Goal: Check status: Check status

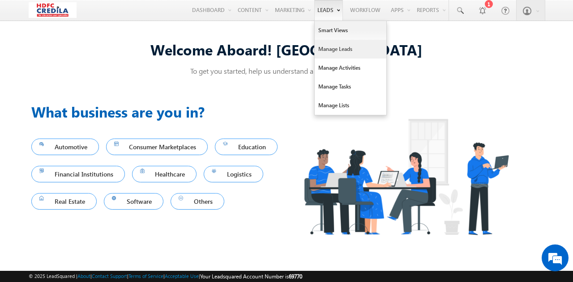
click at [337, 51] on link "Manage Leads" at bounding box center [351, 49] width 72 height 19
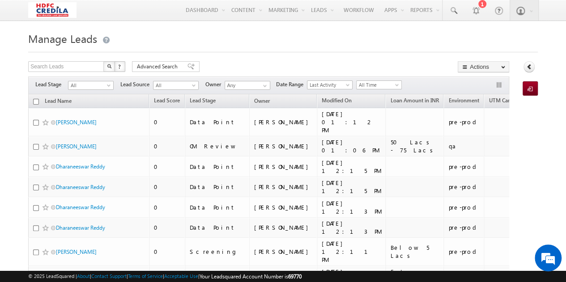
click at [111, 68] on img "button" at bounding box center [109, 66] width 4 height 4
type input "Search Leads"
click at [170, 66] on span "Advanced Search" at bounding box center [158, 67] width 43 height 8
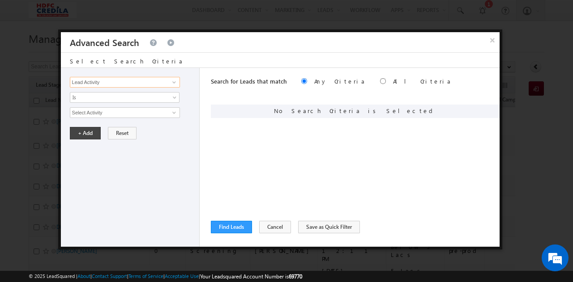
click at [98, 82] on input "Lead Activity" at bounding box center [125, 82] width 110 height 11
type input "l"
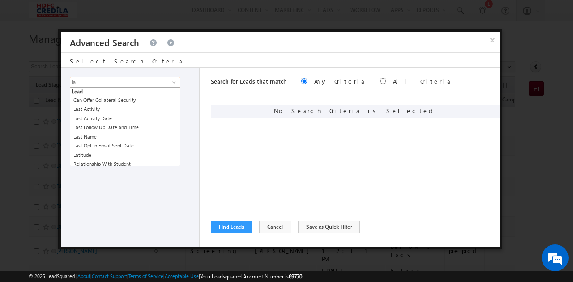
type input "l"
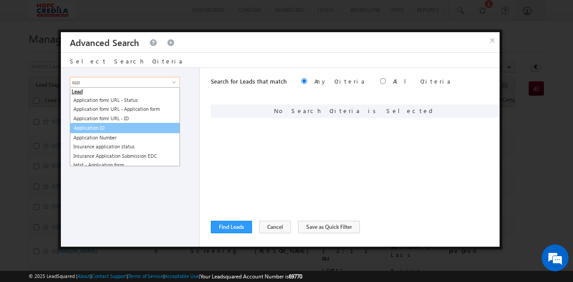
click at [107, 129] on link "Application ID" at bounding box center [124, 128] width 109 height 10
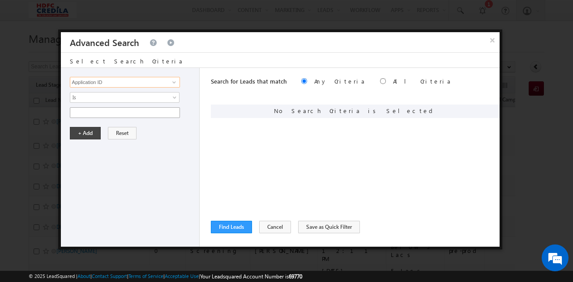
type input "Application ID"
click at [99, 114] on input "text" at bounding box center [125, 112] width 110 height 11
paste input "1000010380"
type input "1000010380"
click at [86, 135] on button "+ Add" at bounding box center [85, 133] width 31 height 13
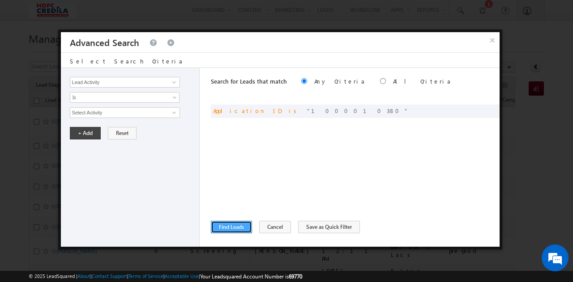
click at [240, 227] on button "Find Leads" at bounding box center [231, 227] width 41 height 13
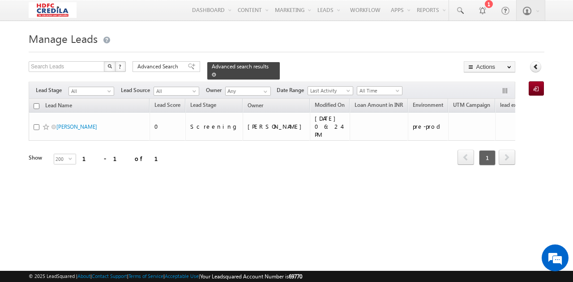
click at [216, 72] on span at bounding box center [214, 74] width 4 height 4
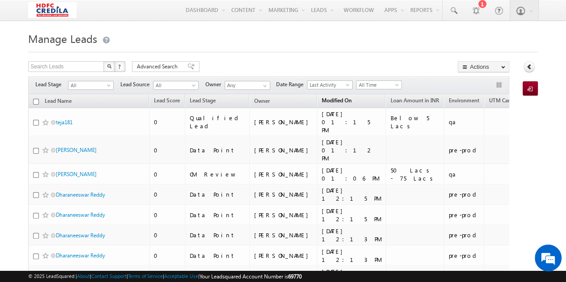
click at [317, 100] on link "Modified On" at bounding box center [336, 102] width 39 height 12
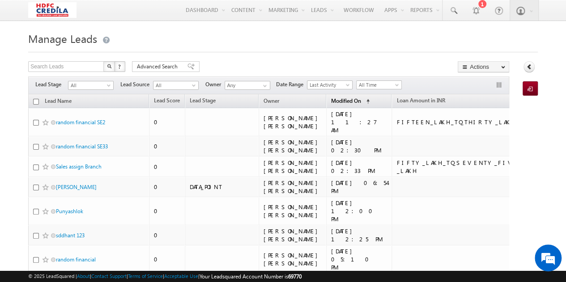
click at [327, 102] on link "Modified On (sorted ascending)" at bounding box center [350, 102] width 47 height 12
